Goal: Contribute content

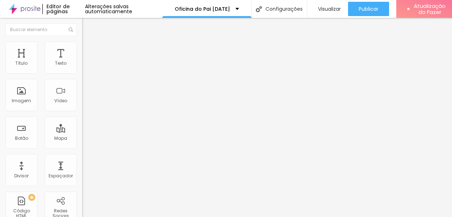
type input "27"
type input "26"
type input "25"
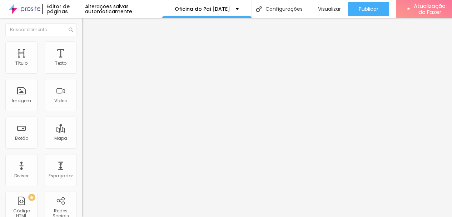
type input "25"
type input "24"
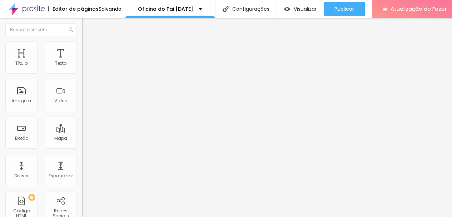
type input "25"
type input "26"
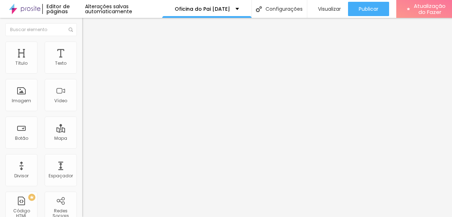
type input "27"
type input "28"
type input "29"
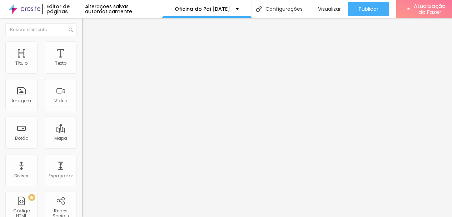
type input "29"
type input "28"
type input "29"
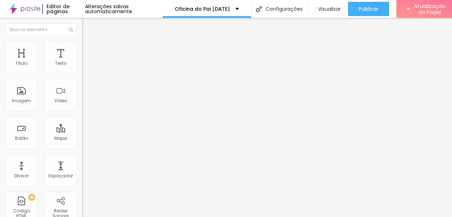
type input "28"
click at [82, 169] on input "range" at bounding box center [105, 172] width 46 height 6
click at [82, 175] on input "28" at bounding box center [97, 178] width 31 height 7
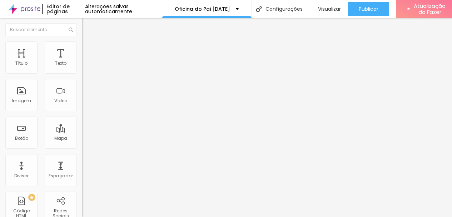
type input "14"
type input "2"
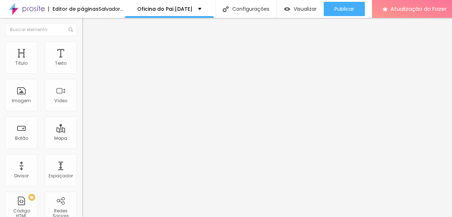
type input "20"
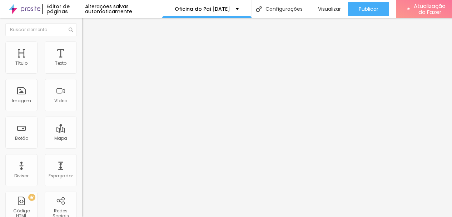
click at [82, 138] on input "10" at bounding box center [95, 141] width 27 height 7
type input "8"
type input "1"
type input "15"
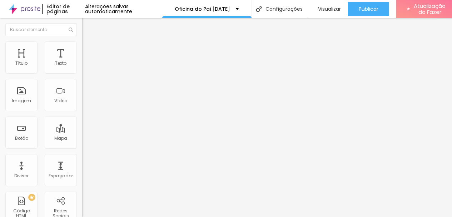
click at [82, 138] on input "18" at bounding box center [95, 141] width 27 height 7
type input "8"
type input "2"
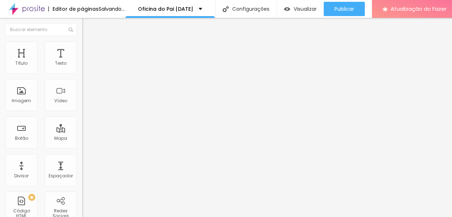
type input "20"
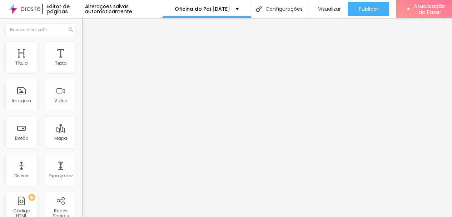
type input "8"
type input "2"
type input "22"
click at [82, 138] on input "10" at bounding box center [95, 141] width 27 height 7
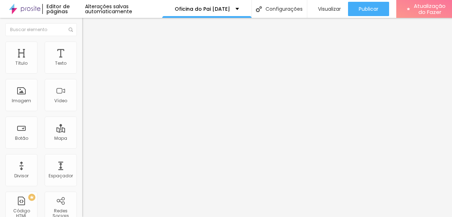
click at [82, 138] on input "10" at bounding box center [95, 141] width 27 height 7
type input "8"
type input "1"
type input "15"
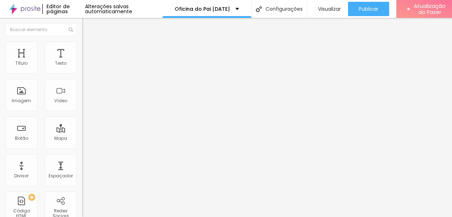
click at [82, 138] on input "18" at bounding box center [95, 141] width 27 height 7
type input "8"
type input "1"
type input "20"
type input "8"
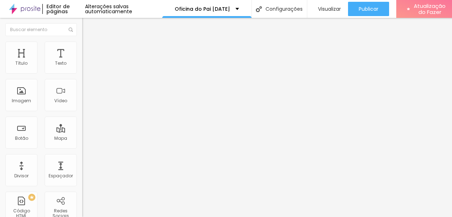
type input "2"
type input "22"
type input "8"
type input "2"
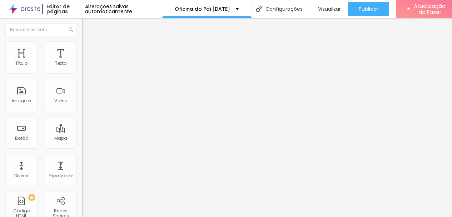
type input "20"
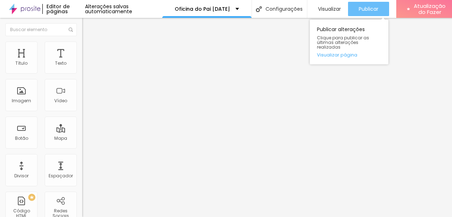
click at [363, 11] on font "Publicar" at bounding box center [369, 8] width 20 height 7
